Goal: Task Accomplishment & Management: Manage account settings

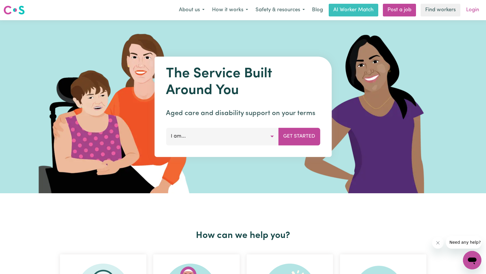
click at [466, 10] on link "Login" at bounding box center [473, 10] width 20 height 13
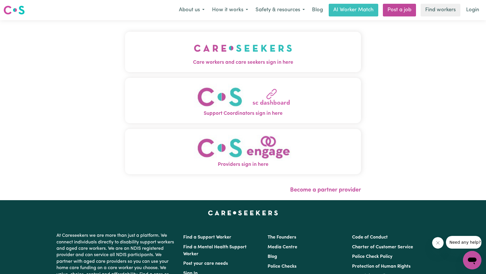
click at [194, 46] on img "Care workers and care seekers sign in here" at bounding box center [243, 47] width 98 height 21
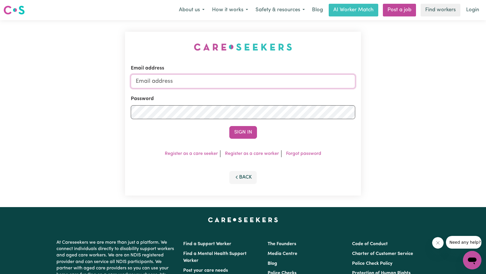
click at [286, 82] on input "Email address" at bounding box center [243, 81] width 225 height 14
type input "[EMAIL_ADDRESS][DOMAIN_NAME]"
click at [244, 128] on button "Sign In" at bounding box center [243, 132] width 28 height 13
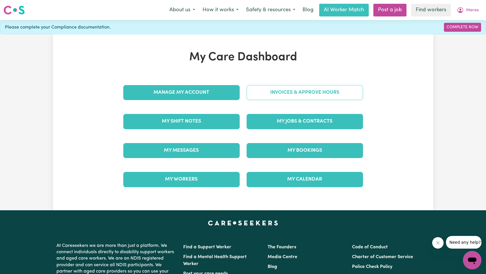
click at [309, 96] on link "Invoices & Approve Hours" at bounding box center [305, 92] width 116 height 15
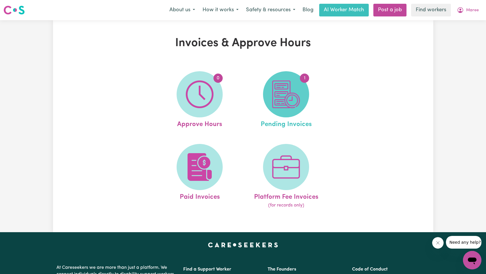
click at [294, 95] on img at bounding box center [286, 94] width 28 height 28
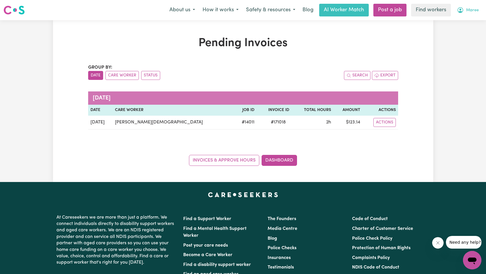
click at [458, 7] on icon "My Account" at bounding box center [460, 10] width 7 height 7
click at [462, 33] on link "Logout" at bounding box center [460, 33] width 46 height 11
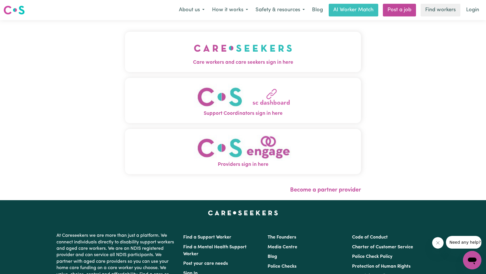
drag, startPoint x: 45, startPoint y: 59, endPoint x: 54, endPoint y: 59, distance: 9.8
click at [125, 59] on span "Care workers and care seekers sign in here" at bounding box center [243, 62] width 236 height 7
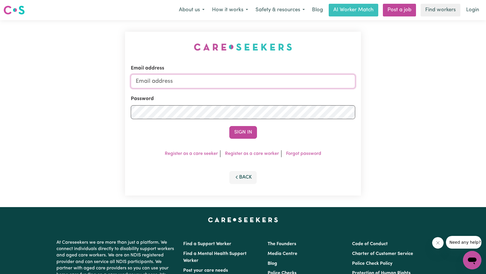
click at [226, 85] on input "Email address" at bounding box center [243, 81] width 225 height 14
type input "[EMAIL_ADDRESS][DOMAIN_NAME]"
click at [243, 131] on button "Sign In" at bounding box center [243, 132] width 28 height 13
